Goal: Transaction & Acquisition: Purchase product/service

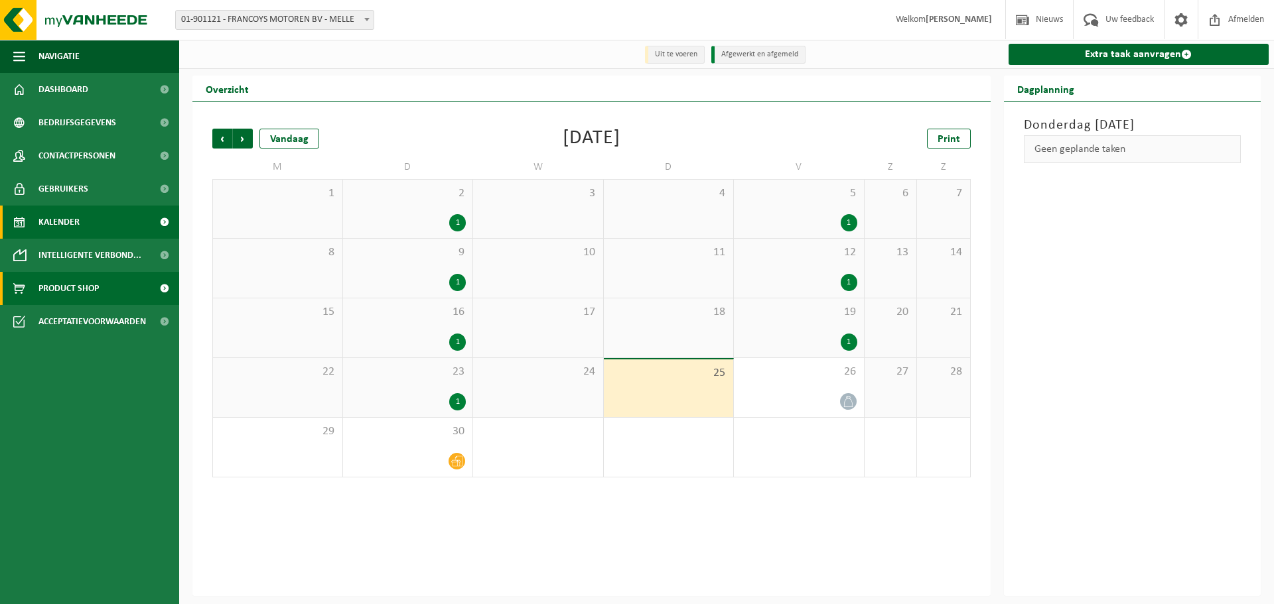
click at [82, 290] on span "Product Shop" at bounding box center [68, 288] width 60 height 33
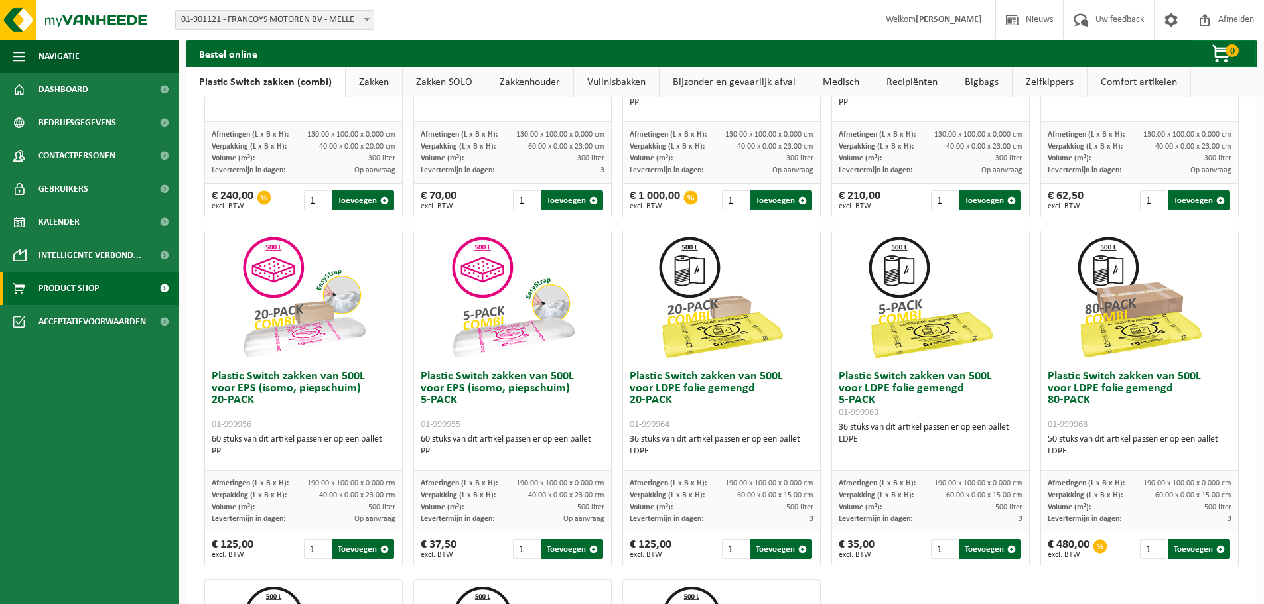
scroll to position [332, 0]
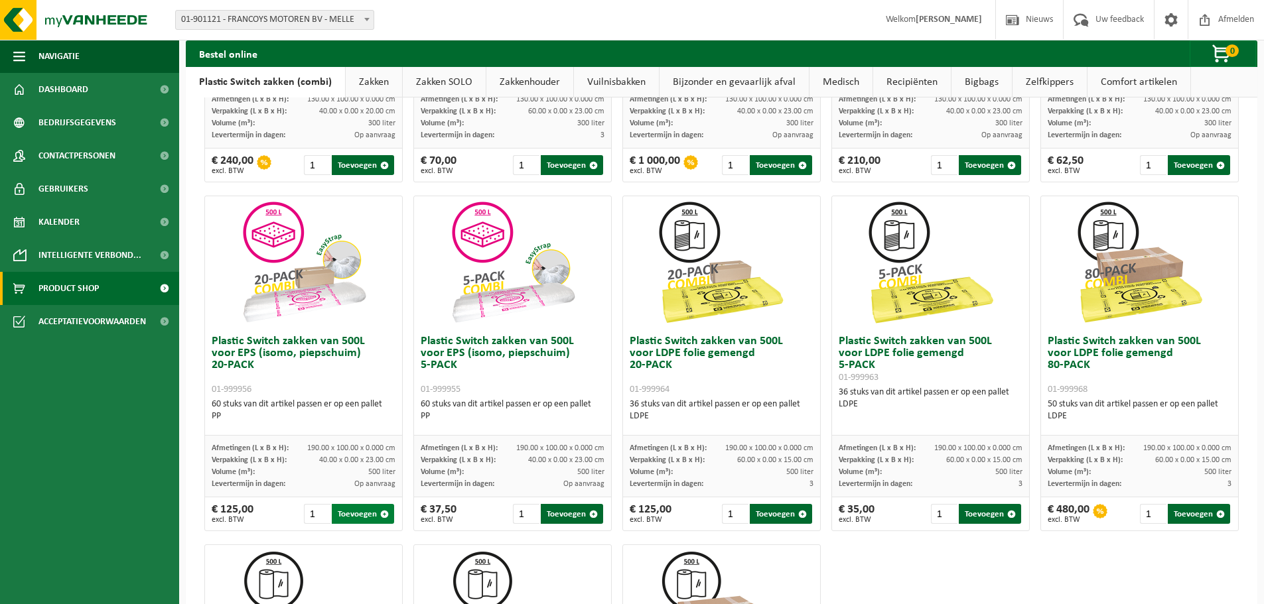
click at [357, 512] on button "Toevoegen" at bounding box center [363, 514] width 62 height 20
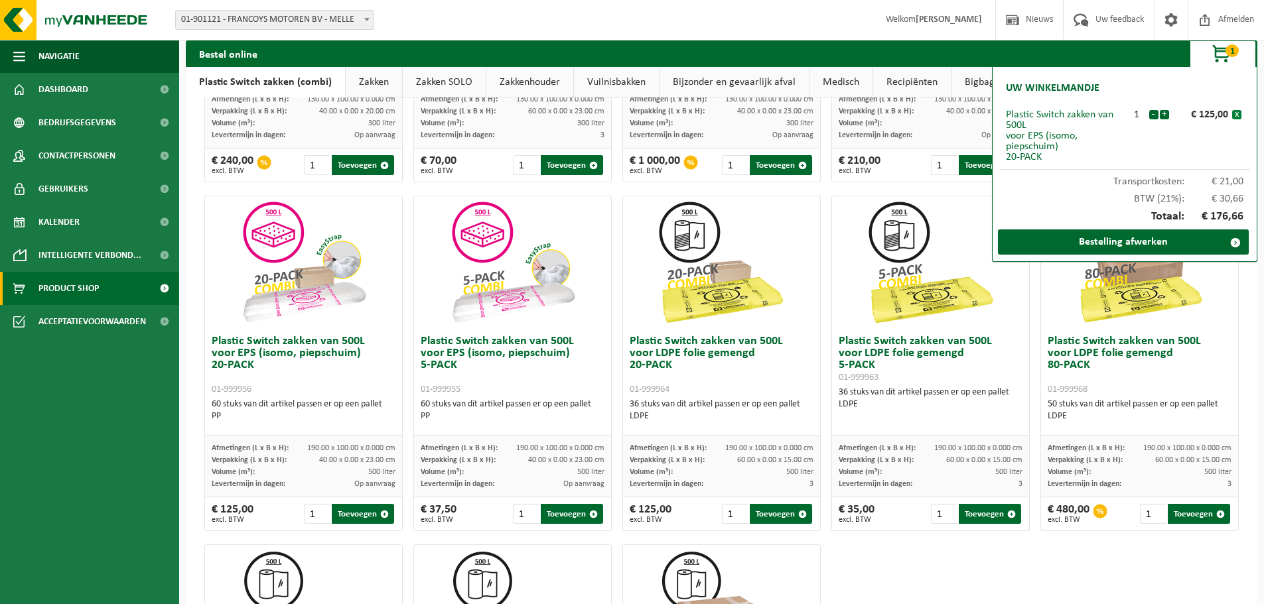
drag, startPoint x: 1242, startPoint y: 113, endPoint x: 1235, endPoint y: 113, distance: 7.3
click at [1242, 113] on div "x" at bounding box center [1237, 114] width 12 height 11
click at [579, 512] on button "Toevoegen" at bounding box center [572, 514] width 62 height 20
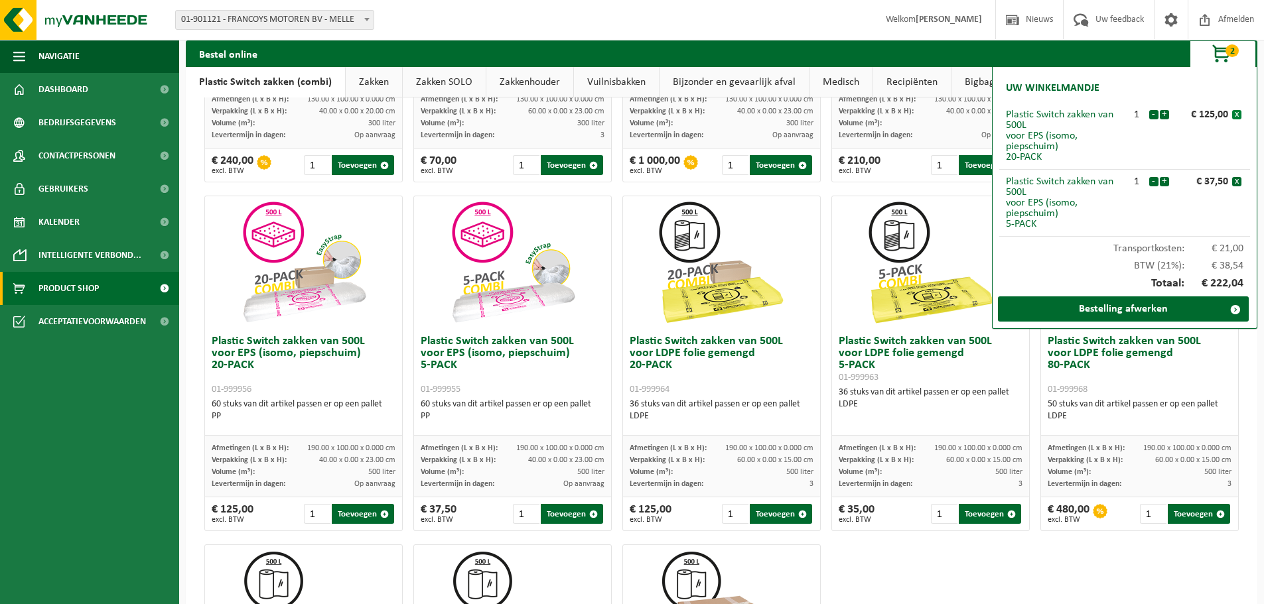
click at [1237, 113] on button "x" at bounding box center [1236, 114] width 9 height 9
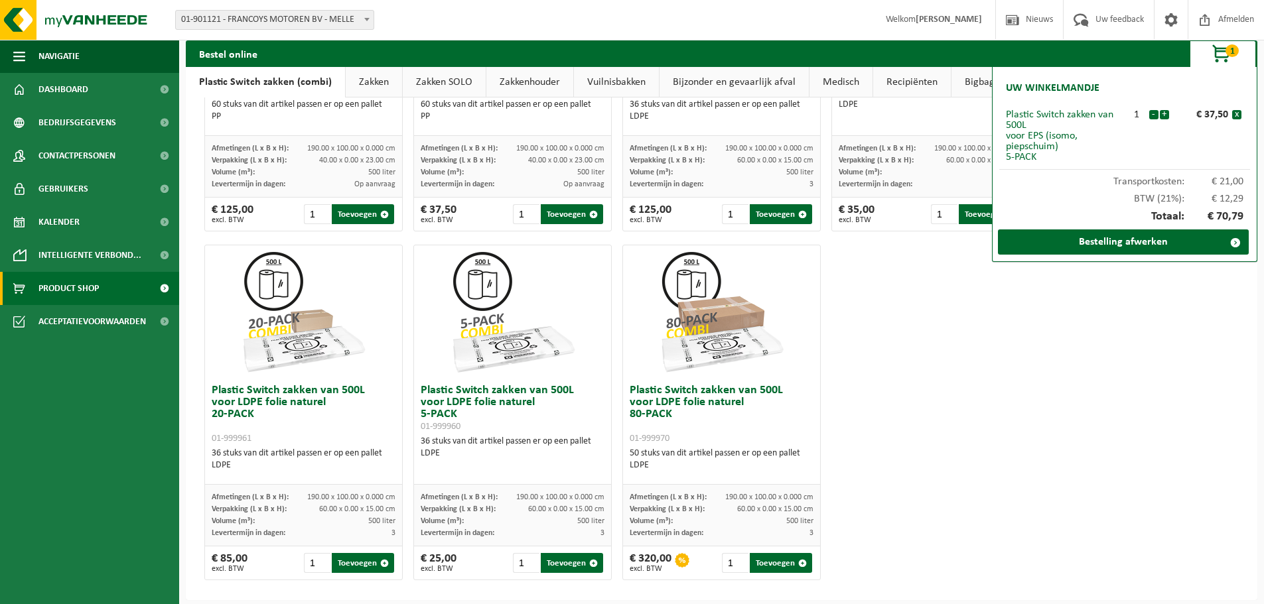
scroll to position [641, 0]
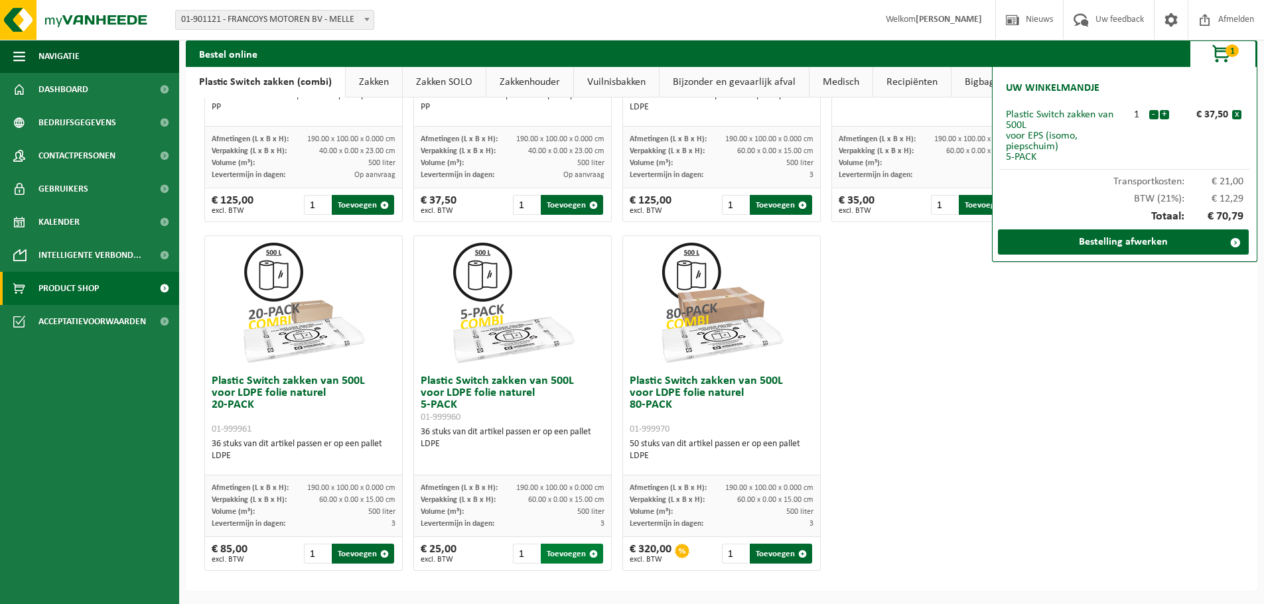
click at [561, 557] on button "Toevoegen" at bounding box center [572, 554] width 62 height 20
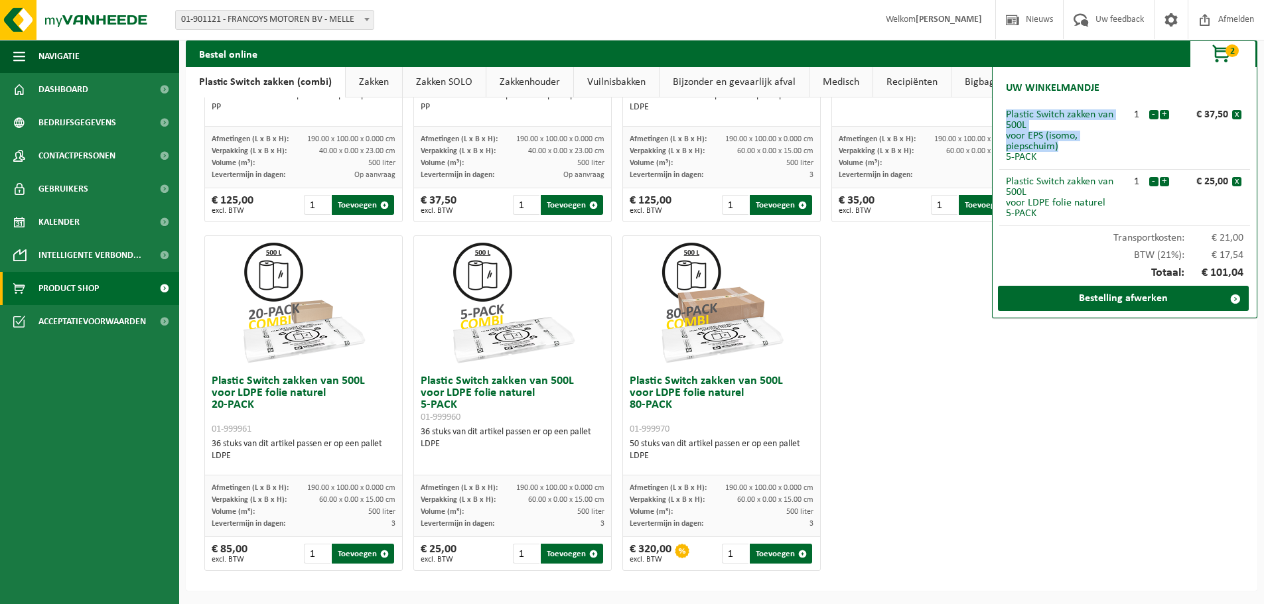
drag, startPoint x: 997, startPoint y: 81, endPoint x: 1091, endPoint y: 137, distance: 109.2
click at [1113, 137] on div "Uw winkelmandje Plastic Switch zakken van 500L voor EPS (isomo, piepschuim) 5-P…" at bounding box center [1124, 192] width 265 height 251
drag, startPoint x: 1097, startPoint y: 224, endPoint x: 1082, endPoint y: 241, distance: 23.0
click at [1097, 222] on li "Plastic Switch zakken van 500L voor LDPE folie naturel 5-PACK 1 - + € 25,00 x" at bounding box center [1124, 198] width 251 height 56
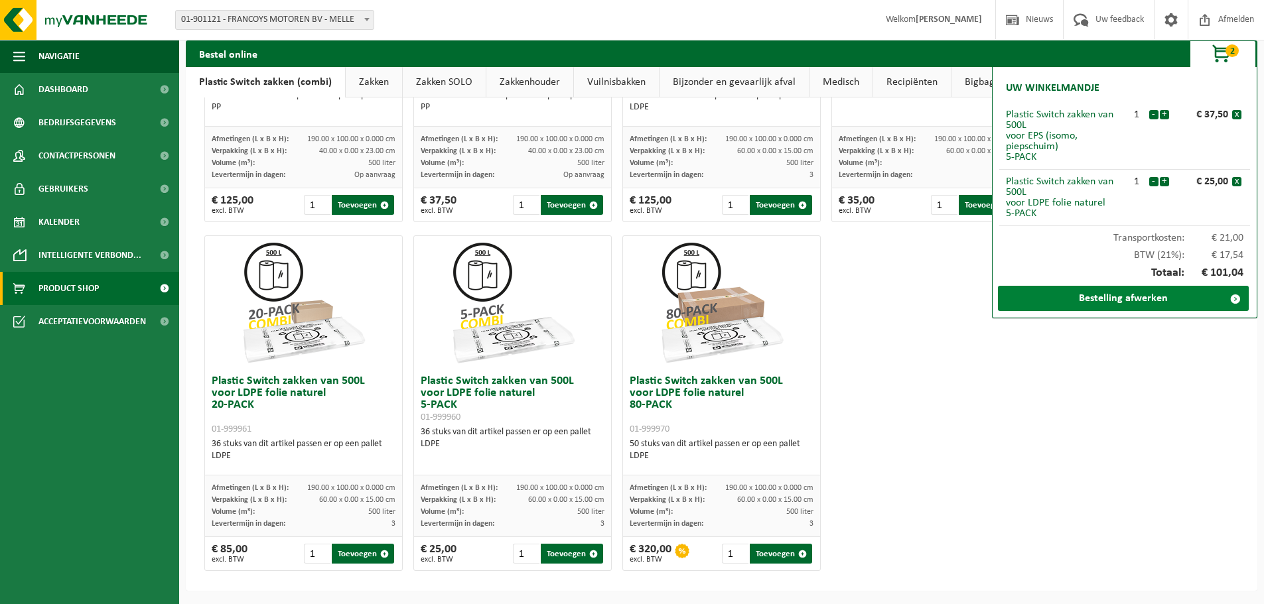
click at [1028, 305] on link "Bestelling afwerken" at bounding box center [1123, 298] width 251 height 25
